Goal: Transaction & Acquisition: Purchase product/service

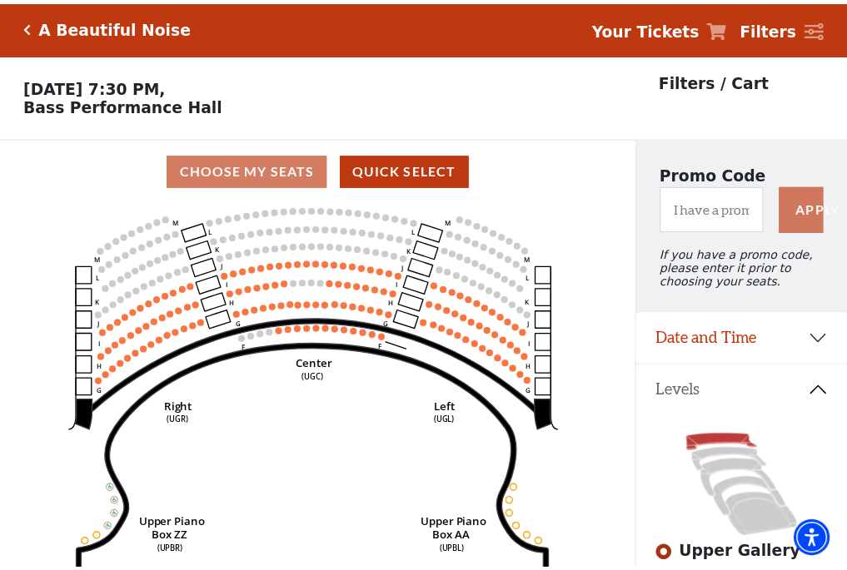
scroll to position [77, 0]
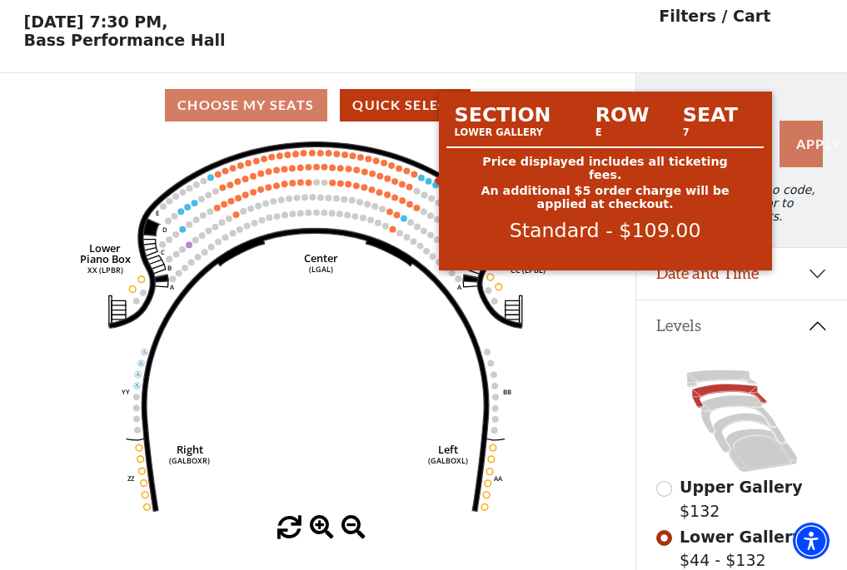
scroll to position [77, 0]
